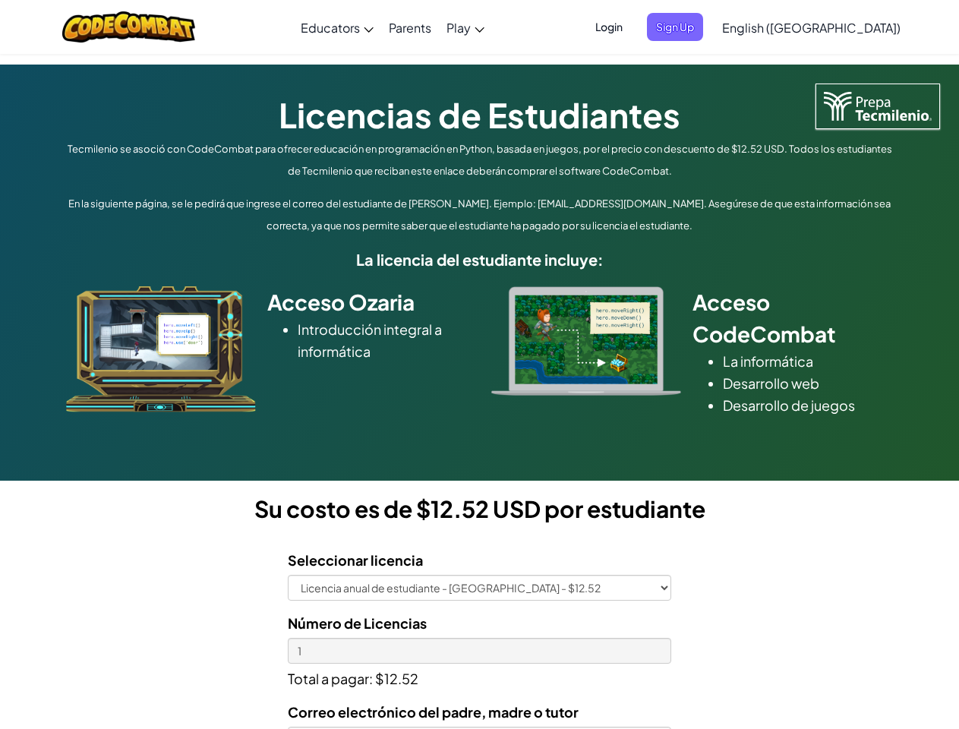
click at [480, 365] on div at bounding box center [586, 340] width 213 height 109
click at [632, 27] on span "Login" at bounding box center [609, 27] width 46 height 28
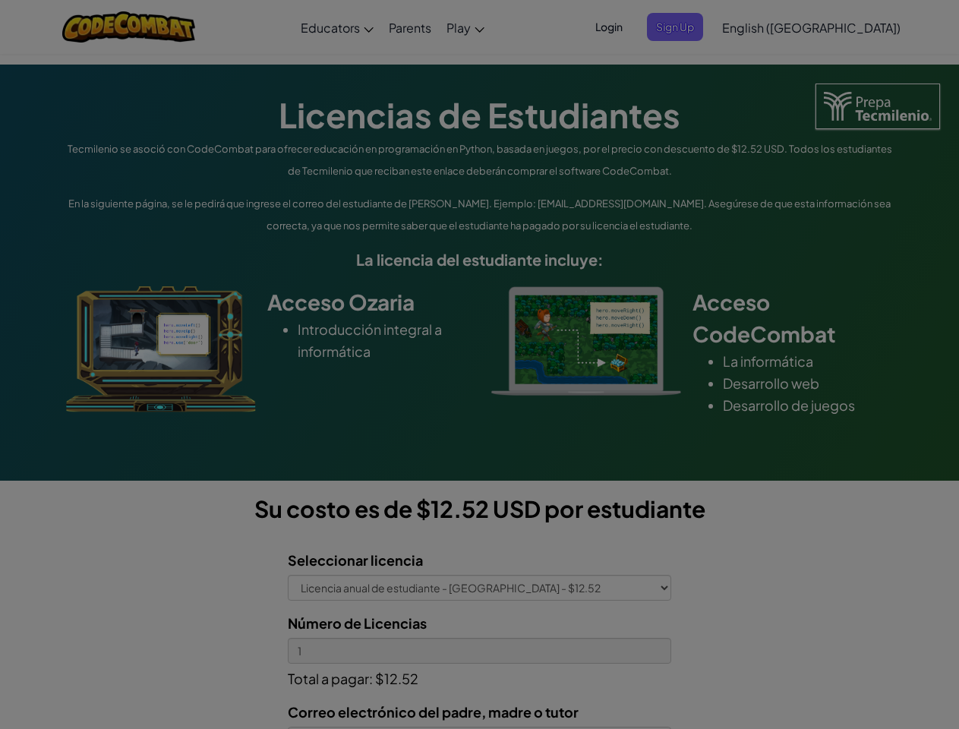
click at [0, 0] on input "Email or Username :" at bounding box center [0, 0] width 0 height 0
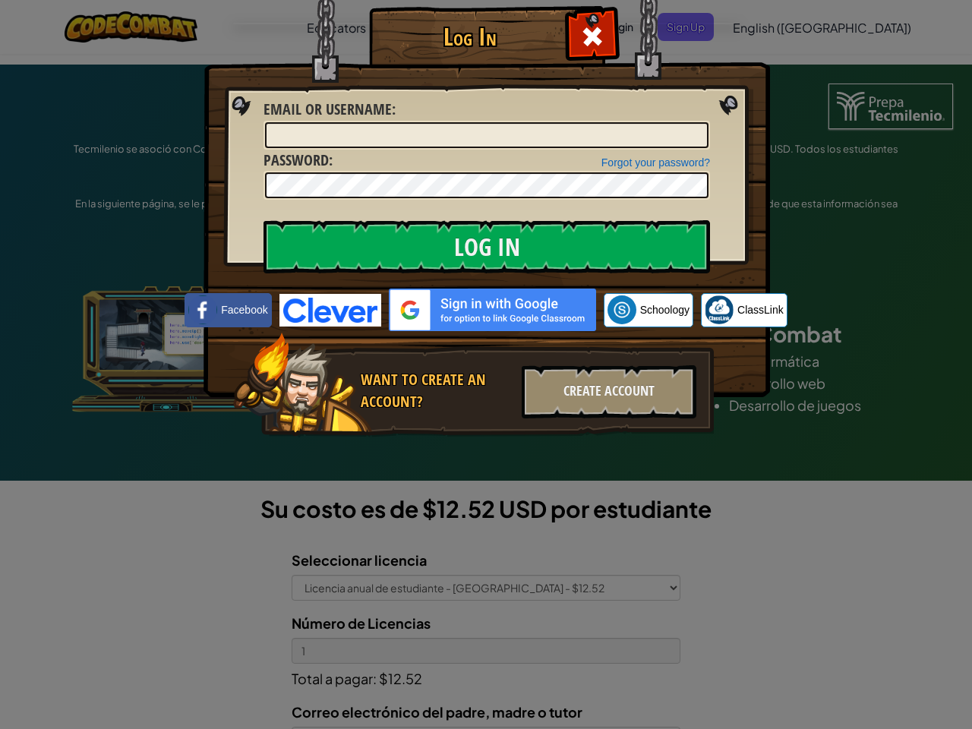
click at [768, 27] on div "Log In Unknown Error Email or Username : Forgot your password? Password : Log I…" at bounding box center [486, 364] width 972 height 729
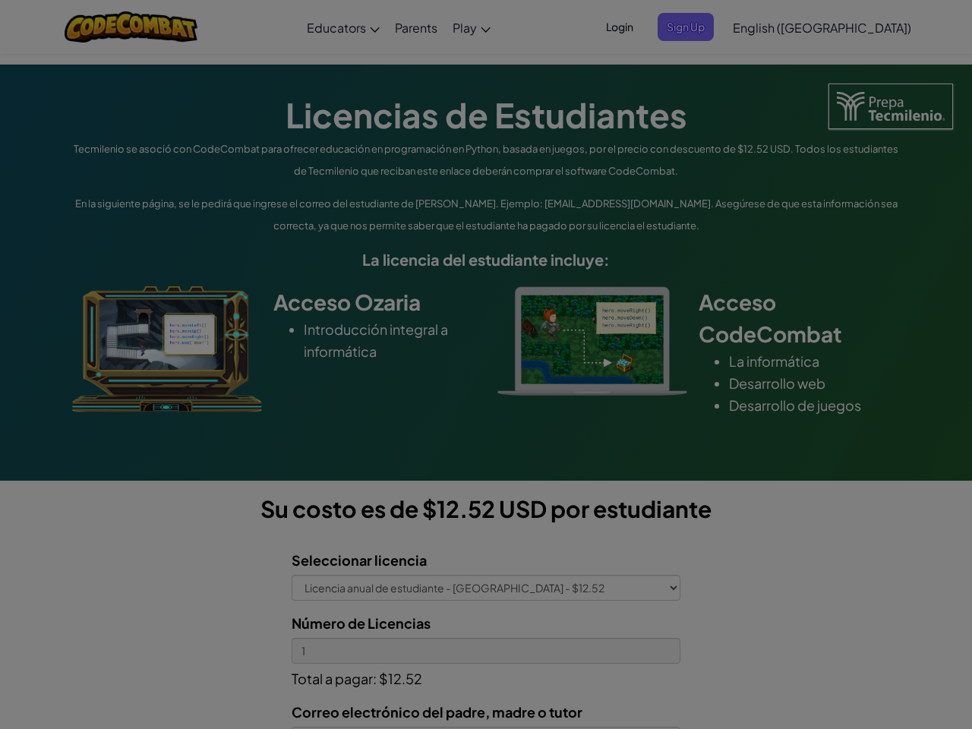
click at [768, 27] on div "Log In Unknown Error Email or Username : Forgot your password? Password : Log I…" at bounding box center [486, 364] width 972 height 729
click at [849, 27] on div at bounding box center [486, 364] width 972 height 729
